Goal: Navigation & Orientation: Understand site structure

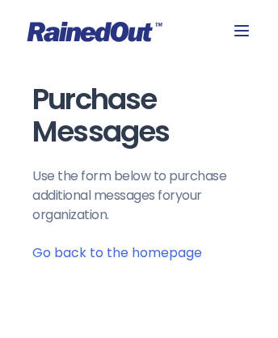
click at [117, 251] on link "Go back to the homepage" at bounding box center [117, 252] width 170 height 19
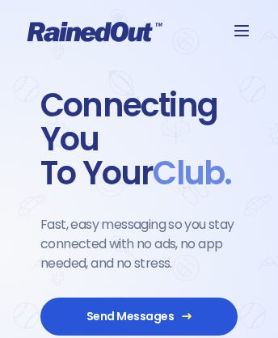
click at [139, 318] on span "Send Messages" at bounding box center [139, 317] width 149 height 15
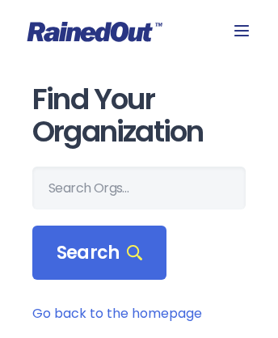
click at [117, 311] on link "Go back to the homepage" at bounding box center [117, 313] width 170 height 19
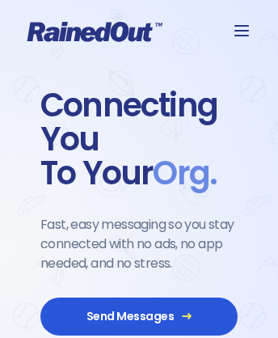
click at [139, 314] on span "Send Messages" at bounding box center [139, 317] width 149 height 15
